Goal: Task Accomplishment & Management: Complete application form

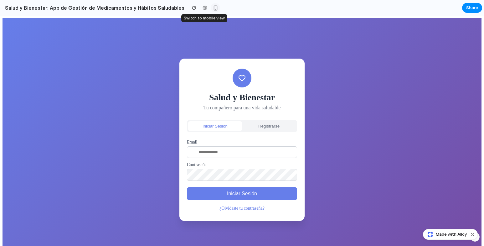
click at [213, 8] on div "button" at bounding box center [215, 7] width 5 height 5
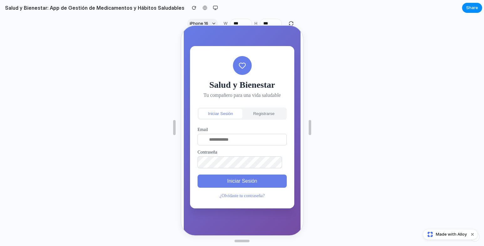
scroll to position [18, 0]
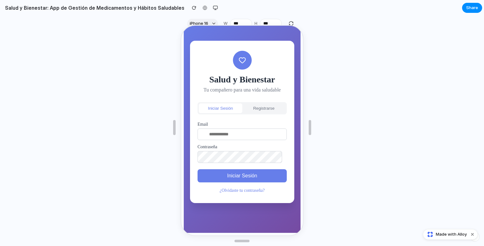
click at [244, 177] on button "Iniciar Sesión" at bounding box center [241, 175] width 89 height 13
click at [242, 129] on input "email" at bounding box center [241, 134] width 89 height 12
type input "*"
click at [256, 107] on button "Registrarse" at bounding box center [264, 108] width 44 height 10
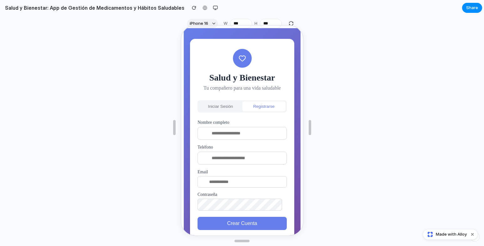
click at [228, 106] on button "Iniciar Sesión" at bounding box center [220, 106] width 44 height 10
